Goal: Information Seeking & Learning: Learn about a topic

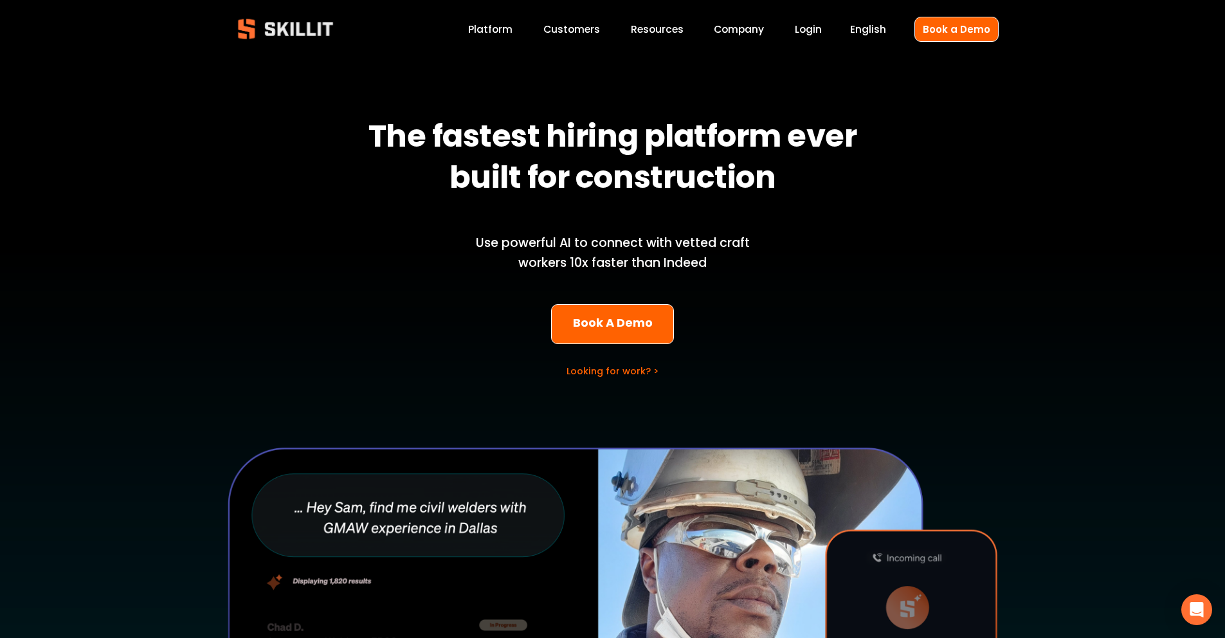
click at [0, 0] on span "Blog" at bounding box center [0, 0] width 0 height 0
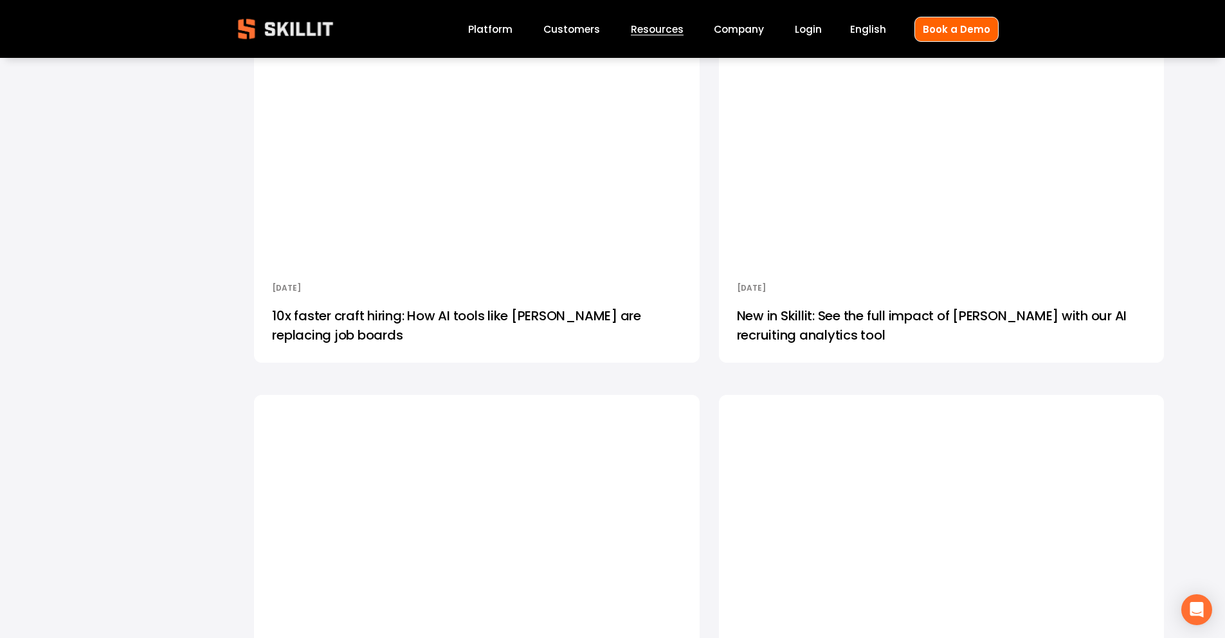
scroll to position [3013, 0]
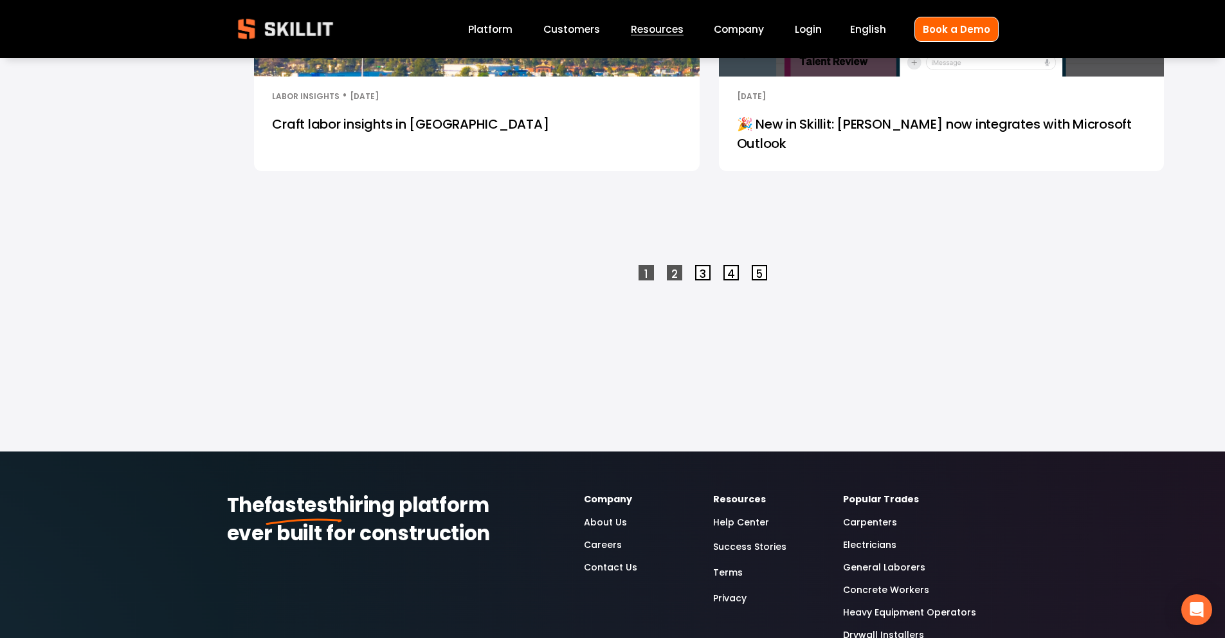
click at [672, 265] on link "2" at bounding box center [674, 272] width 15 height 15
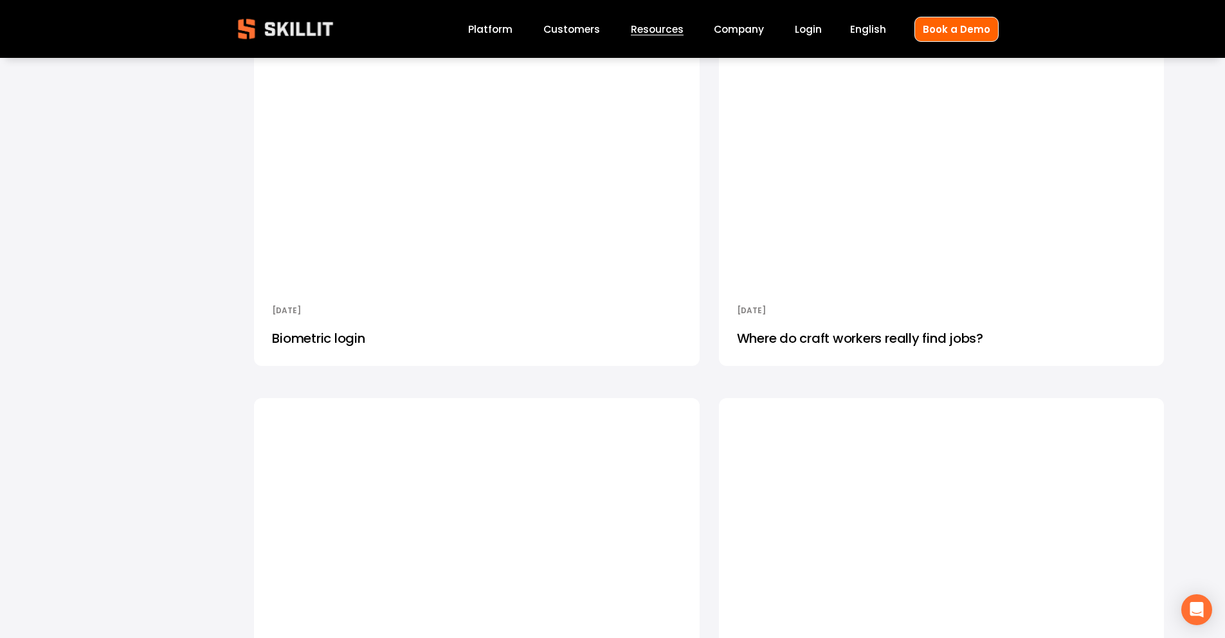
scroll to position [3506, 0]
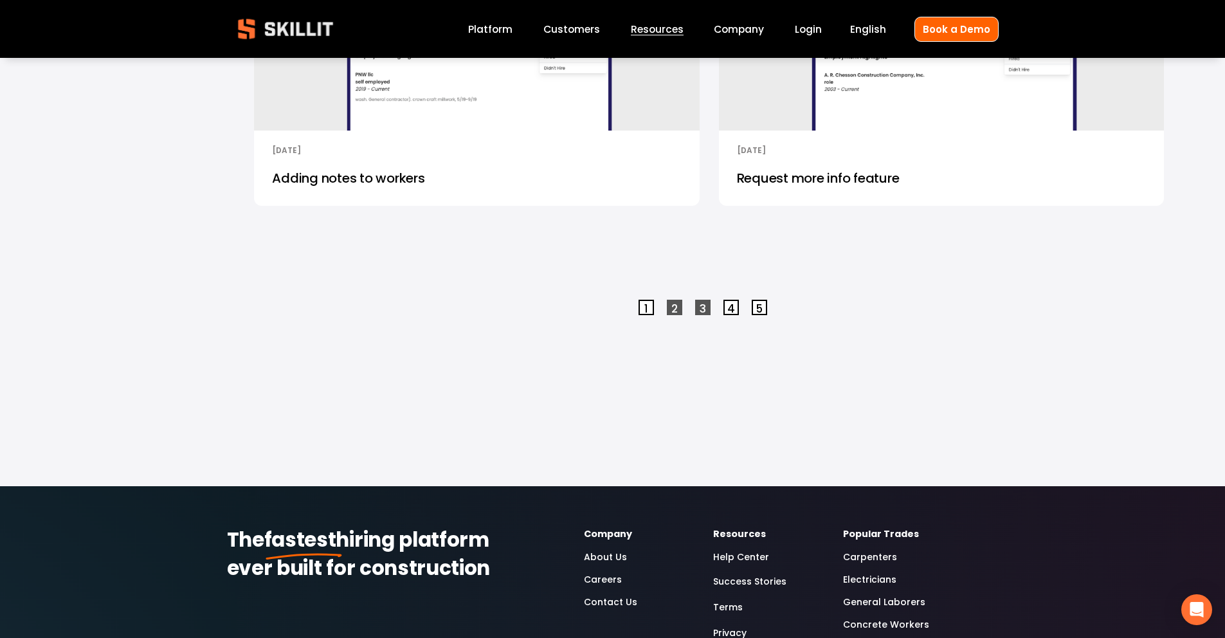
click at [700, 307] on link "3" at bounding box center [702, 307] width 15 height 15
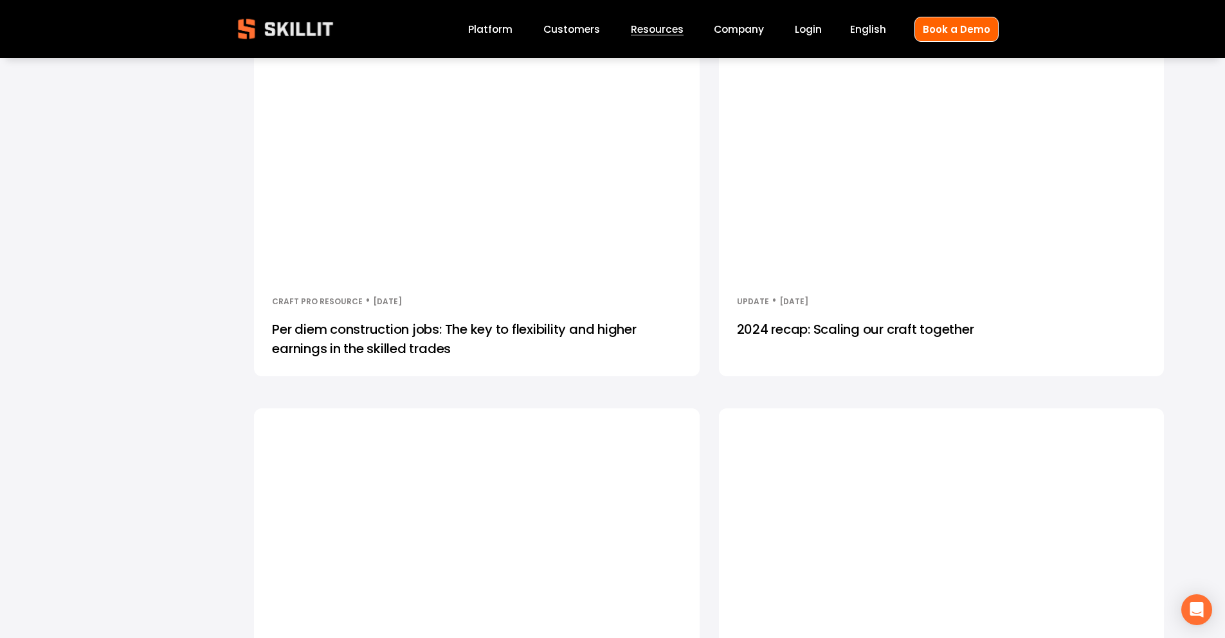
scroll to position [3472, 0]
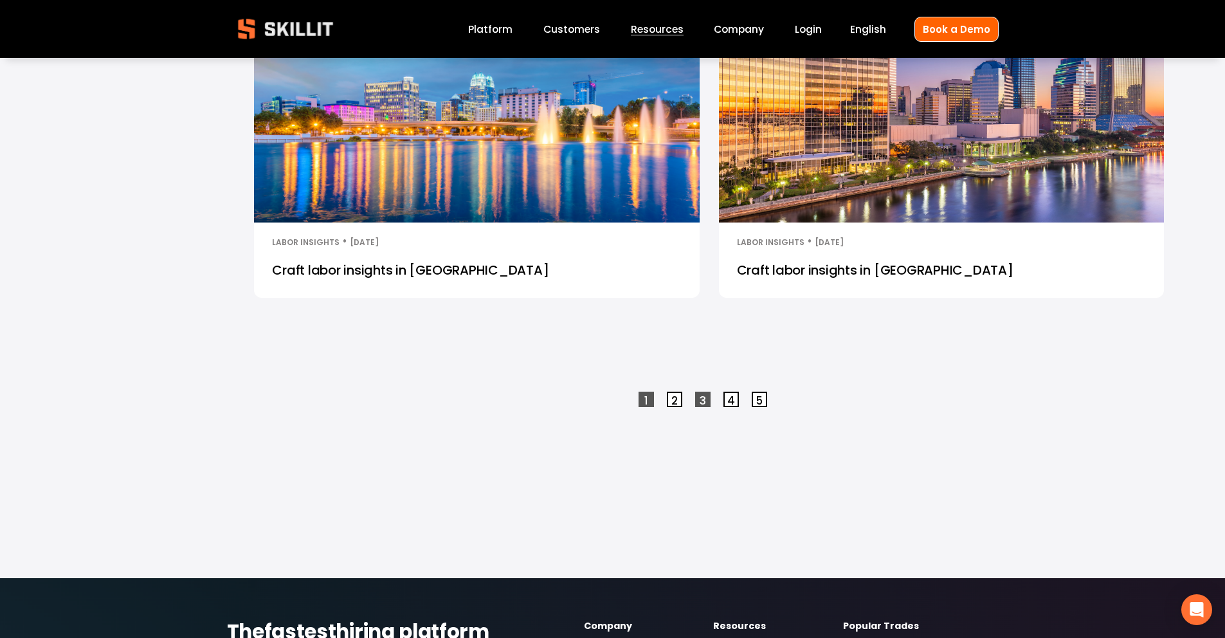
click at [647, 392] on link "1" at bounding box center [645, 399] width 15 height 15
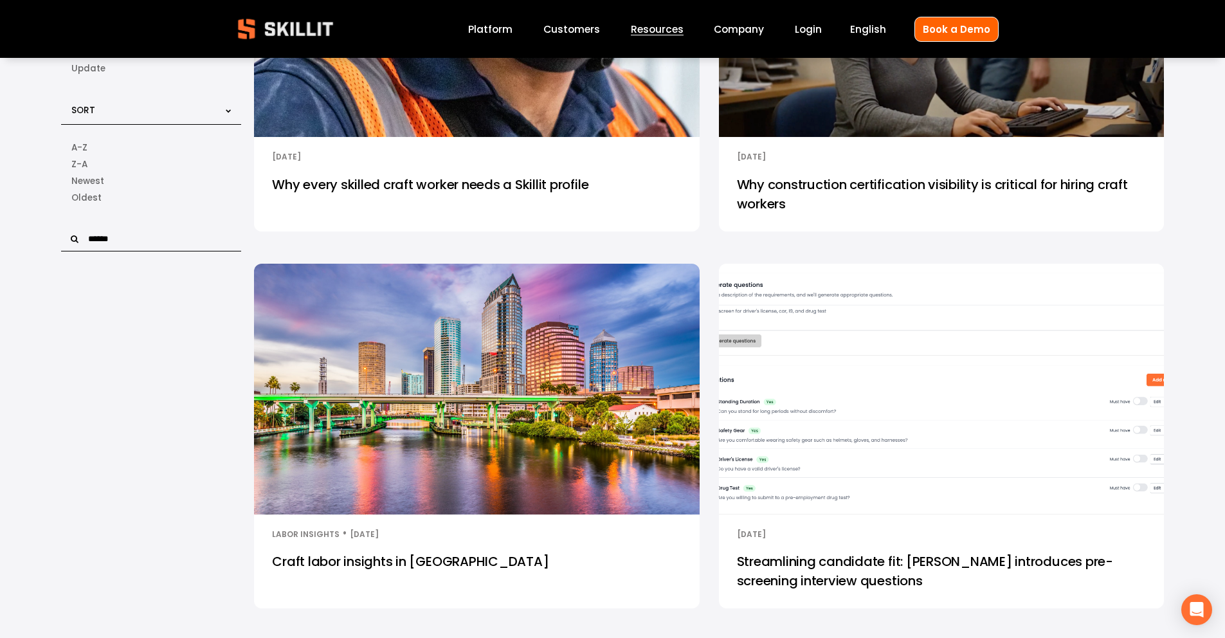
scroll to position [0, 0]
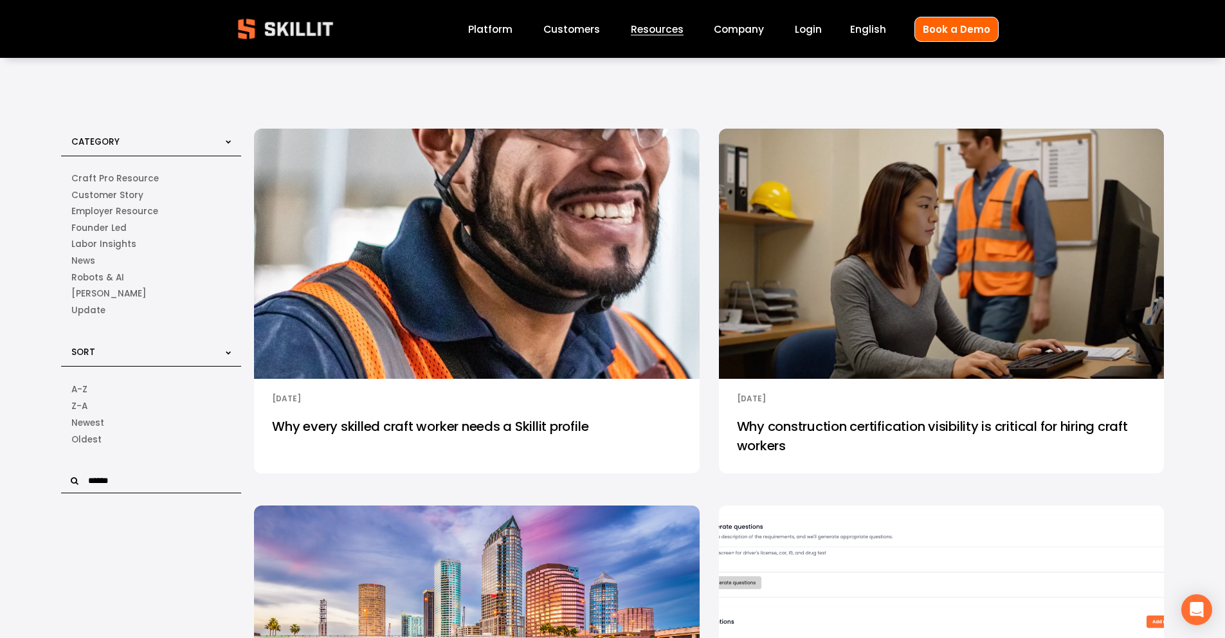
click at [111, 489] on input "text" at bounding box center [151, 481] width 180 height 24
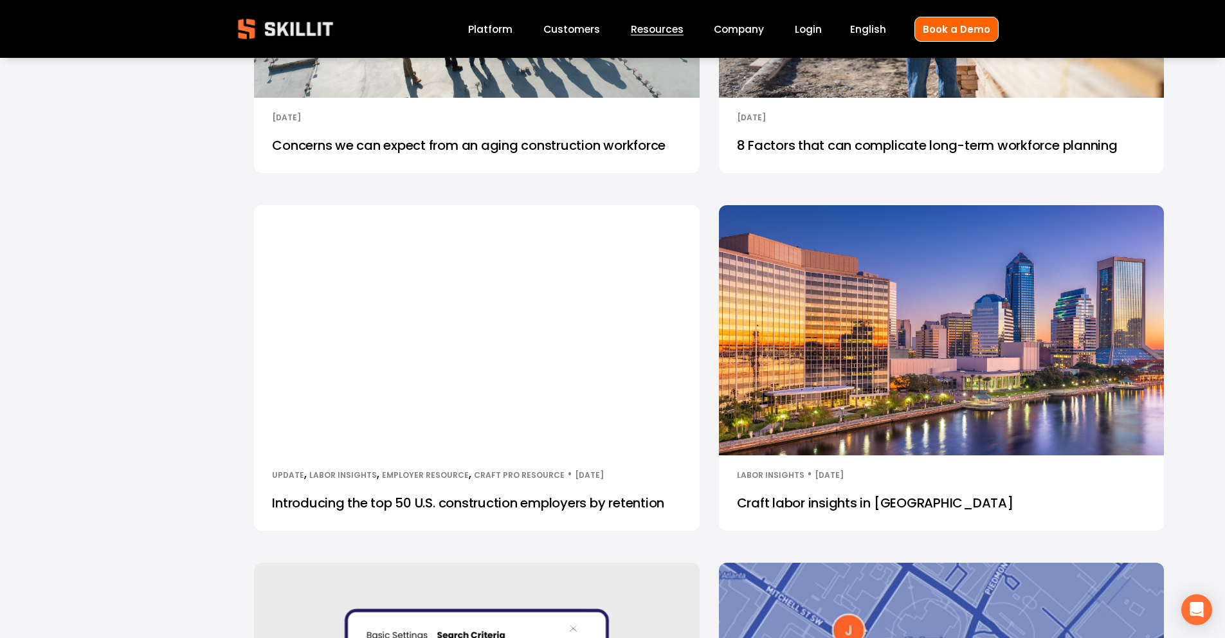
scroll to position [1031, 0]
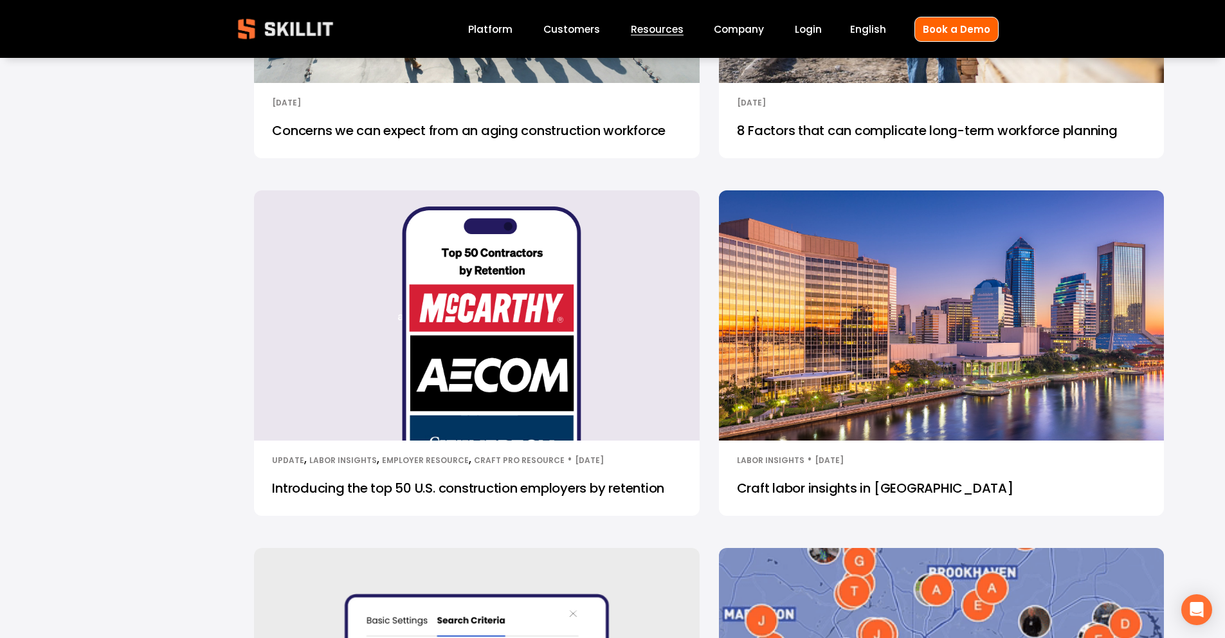
type input "*********"
